Goal: Task Accomplishment & Management: Use online tool/utility

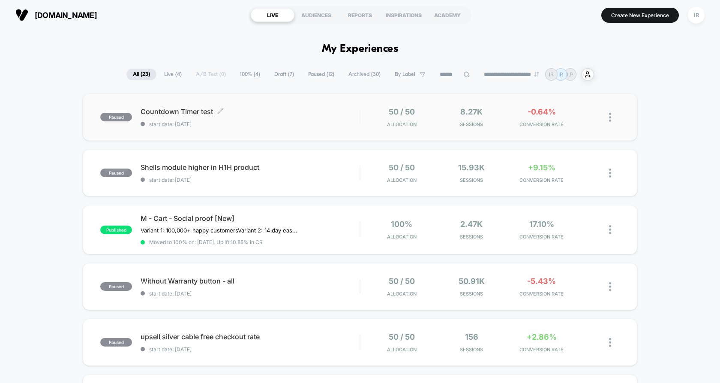
click at [342, 118] on div "Countdown Timer test Click to edit experience details Click to edit experience …" at bounding box center [250, 117] width 219 height 20
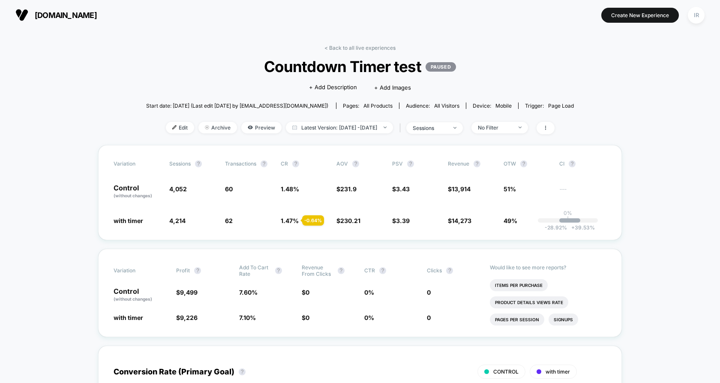
click at [164, 136] on div "< Back to all live experiences Countdown Timer test PAUSED Click to edit experi…" at bounding box center [360, 95] width 428 height 100
click at [172, 129] on span "Edit" at bounding box center [180, 128] width 28 height 12
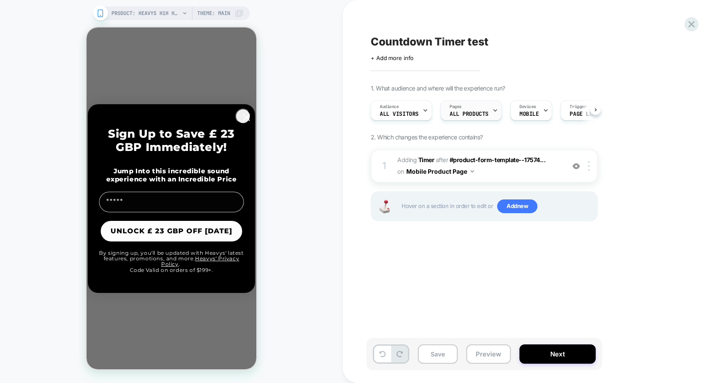
scroll to position [0, 0]
click at [247, 116] on circle "Close dialog" at bounding box center [246, 117] width 15 height 15
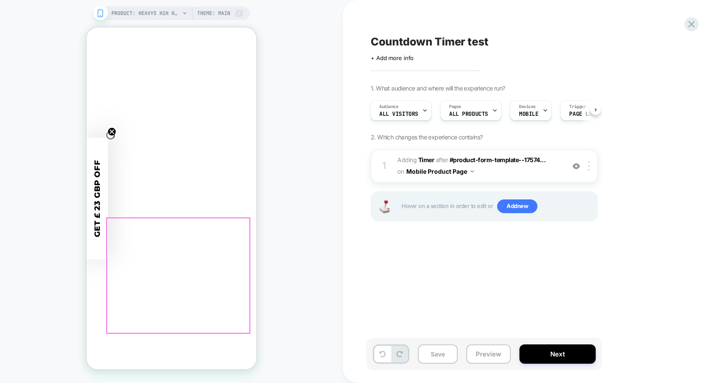
scroll to position [29, 0]
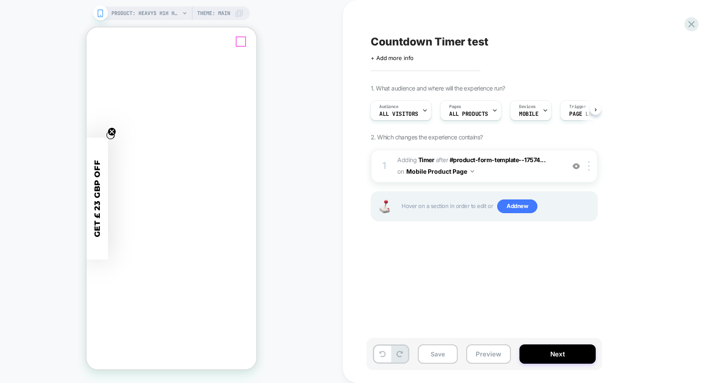
click at [90, 60] on icon "Close" at bounding box center [90, 60] width 0 height 0
click at [110, 133] on icon "Close teaser" at bounding box center [111, 131] width 3 height 3
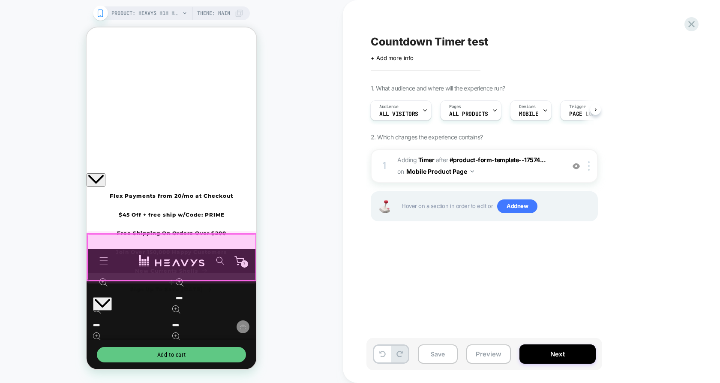
scroll to position [238, 0]
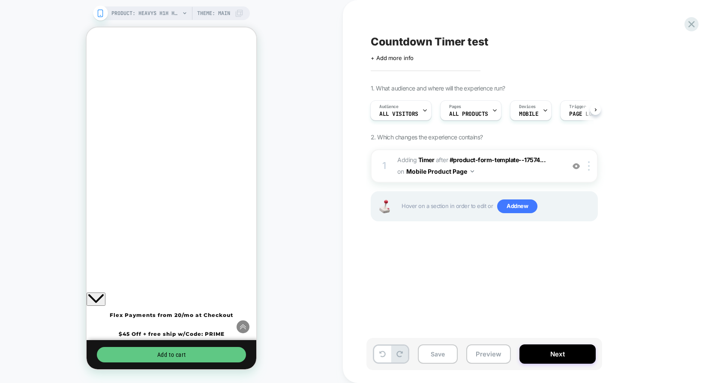
click at [87, 27] on div at bounding box center [87, 27] width 0 height 0
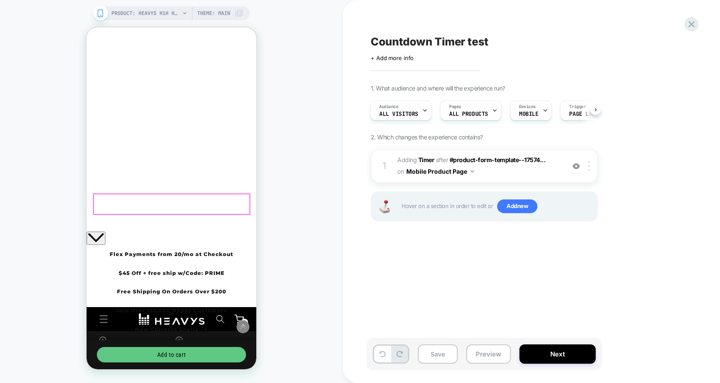
scroll to position [307, 0]
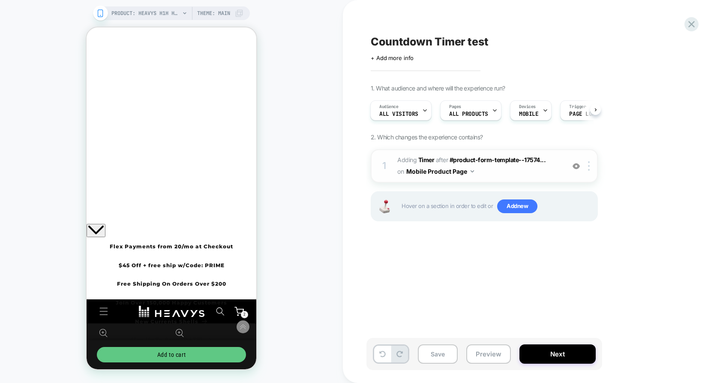
click at [491, 171] on span "#_loomi_addon_1759877766748 Adding Timer AFTER #product-form-template--17574...…" at bounding box center [479, 165] width 163 height 23
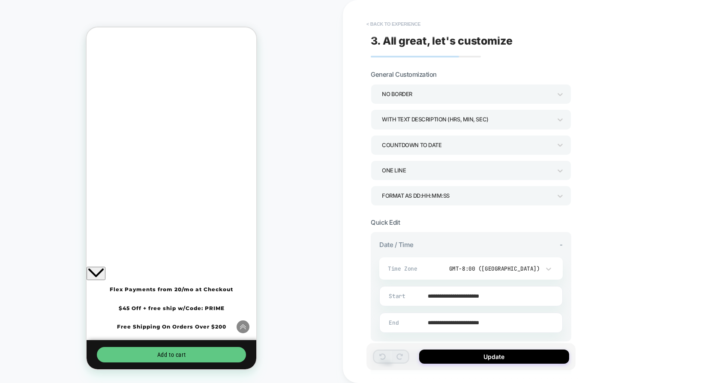
scroll to position [255, 0]
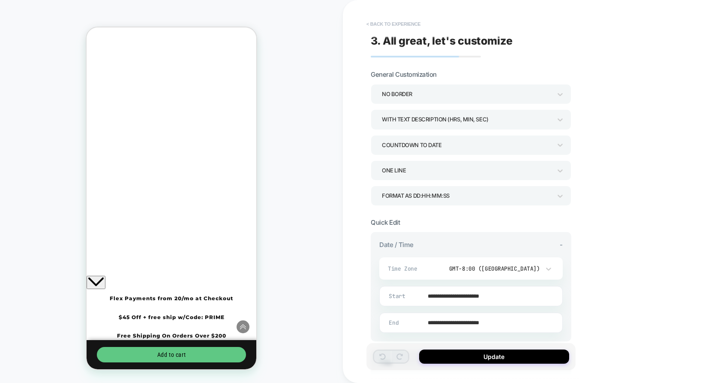
click at [379, 20] on button "< Back to experience" at bounding box center [393, 24] width 63 height 14
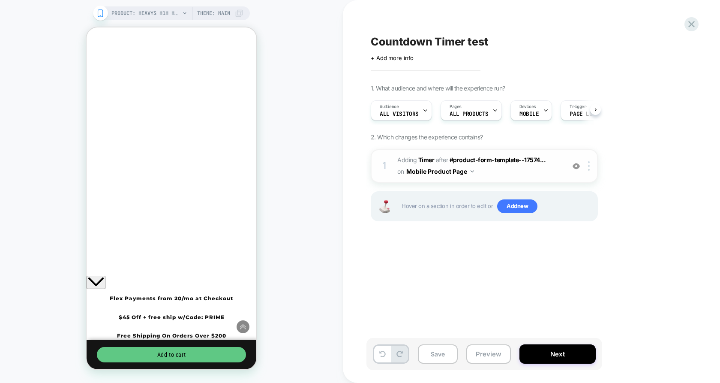
scroll to position [0, 0]
click at [410, 202] on span "Hover on a section in order to edit or Add new" at bounding box center [497, 206] width 191 height 14
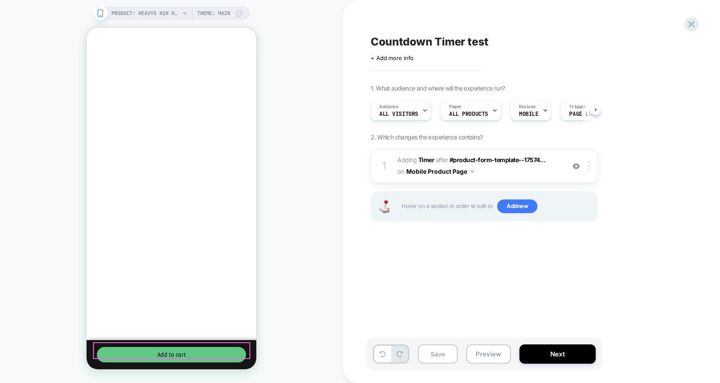
scroll to position [2, 0]
click at [100, 15] on icon at bounding box center [100, 13] width 8 height 8
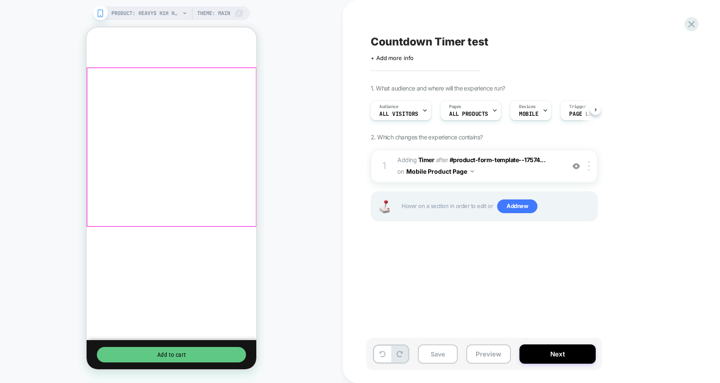
scroll to position [0, 0]
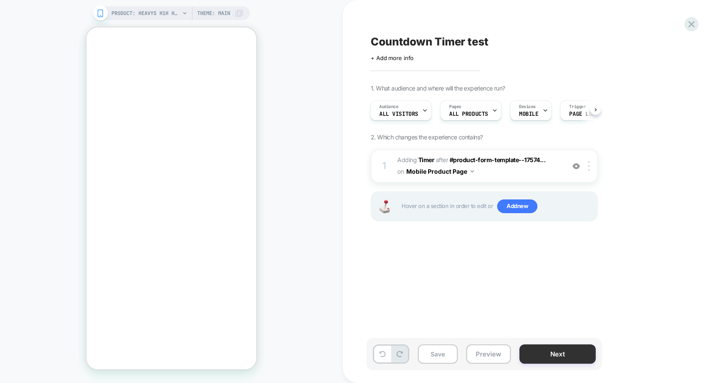
click at [588, 355] on button "Next" at bounding box center [558, 353] width 76 height 19
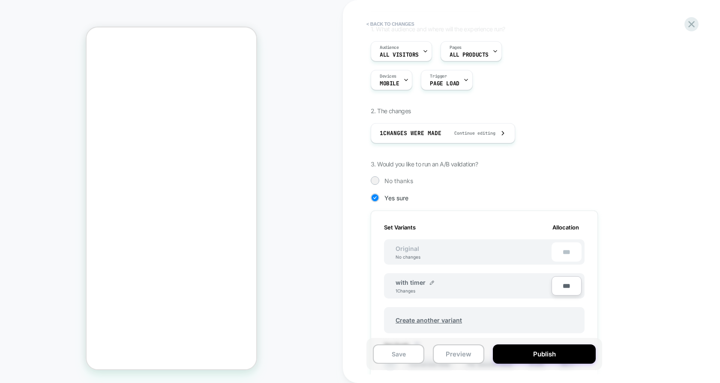
scroll to position [71, 0]
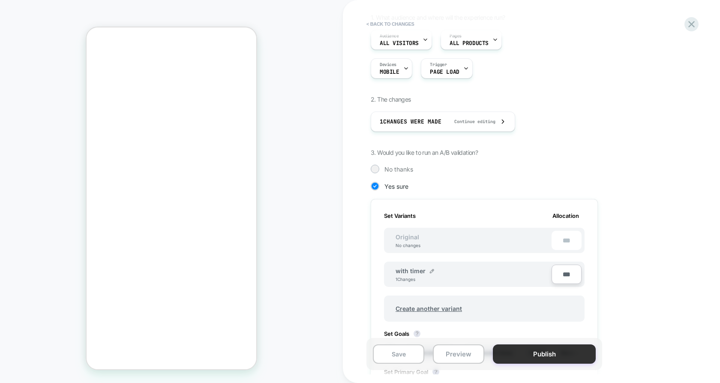
click at [567, 361] on button "Publish" at bounding box center [544, 353] width 103 height 19
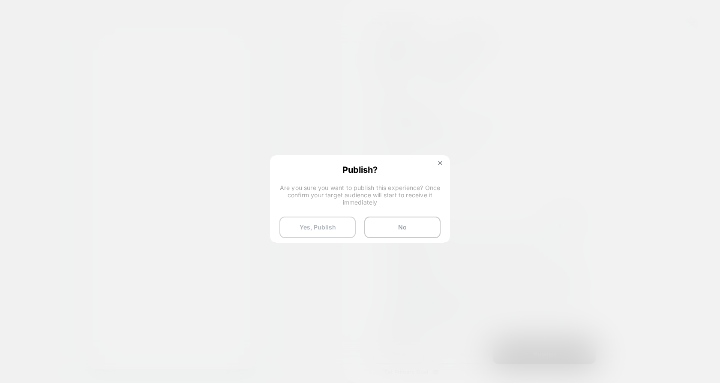
click at [333, 227] on button "Yes, Publish" at bounding box center [318, 227] width 76 height 21
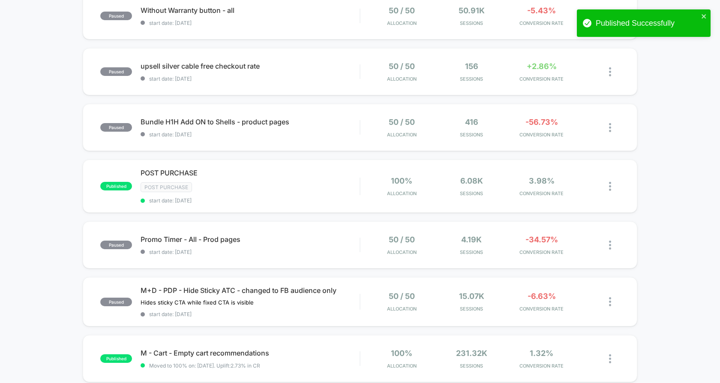
scroll to position [375, 0]
